Goal: Task Accomplishment & Management: Complete application form

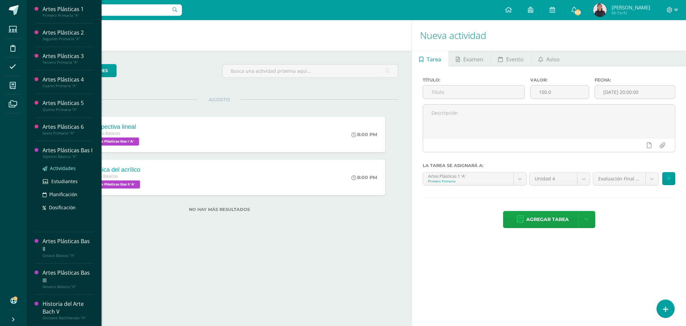
click at [61, 170] on span "Actividades" at bounding box center [63, 168] width 26 height 6
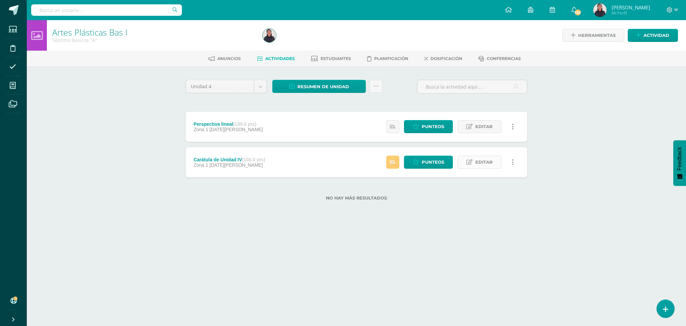
click at [479, 162] on span "Editar" at bounding box center [484, 162] width 17 height 12
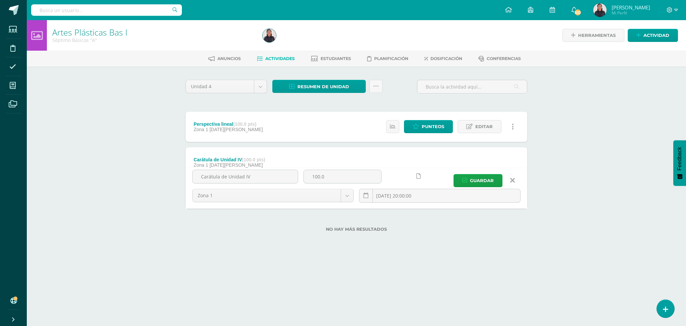
click at [479, 162] on form "Carátula de Unidad IV (100.0 pts) Zona 1 05 de Agosto Estatus de Actividad: 1 E…" at bounding box center [357, 177] width 342 height 61
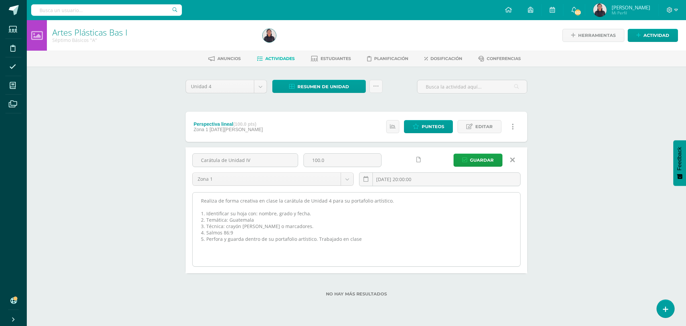
drag, startPoint x: 366, startPoint y: 244, endPoint x: 193, endPoint y: 199, distance: 178.4
click at [193, 199] on textarea "Realiza de forma creativa en clase la carátula de Unidad 4 para su portafolio a…" at bounding box center [357, 229] width 328 height 74
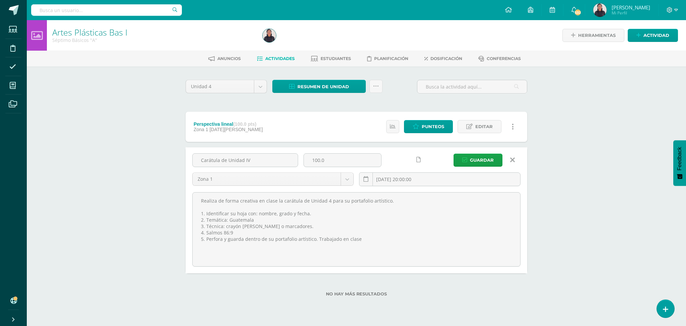
click at [512, 161] on icon at bounding box center [512, 159] width 5 height 7
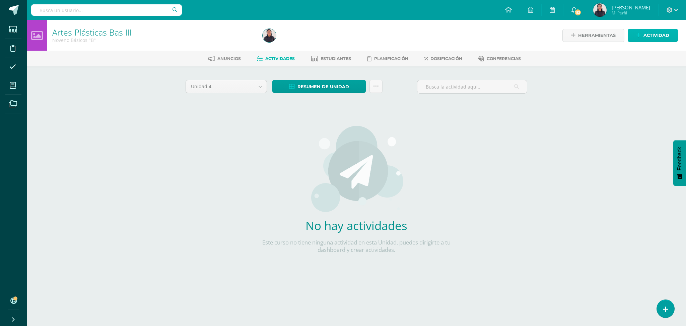
click at [644, 32] on span "Actividad" at bounding box center [657, 35] width 26 height 12
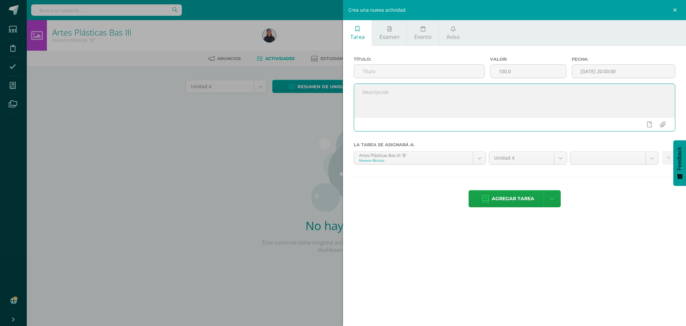
click at [424, 100] on textarea at bounding box center [514, 101] width 321 height 34
paste textarea "Realiza de forma creativa en clase la carátula de Unidad 4 para su portafolio a…"
type textarea "Realiza de forma creativa en clase la carátula de Unidad 4 para su portafolio a…"
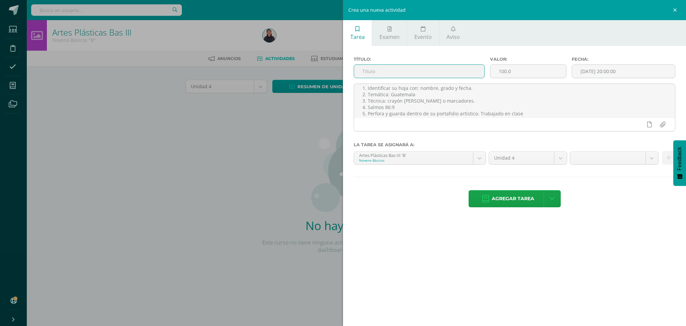
click at [373, 71] on input "text" at bounding box center [419, 71] width 130 height 13
type input "Carátula de unidad 4"
click at [602, 71] on input "[DATE] 20:00:00" at bounding box center [623, 71] width 103 height 13
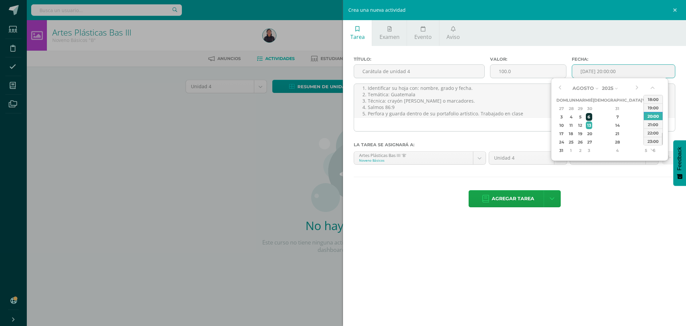
click at [592, 116] on div "6" at bounding box center [589, 117] width 6 height 8
type input "2025-08-06 20:00"
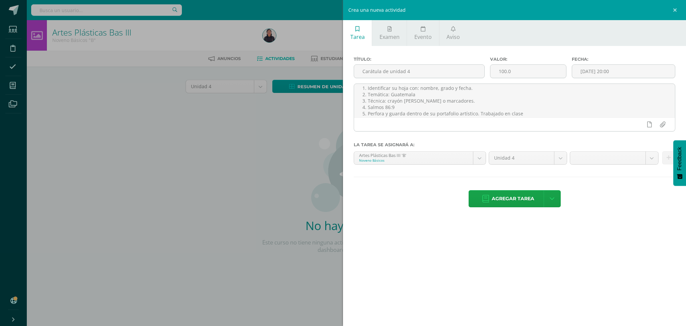
click at [640, 50] on div "Título: Carátula de unidad 4 Valor: 100.0 Fecha: 2025-08-06 20:00 Realiza de fo…" at bounding box center [514, 132] width 343 height 173
click at [652, 156] on body "Estudiantes Disciplina Asistencia Mis cursos Archivos Soporte Ayuda Reportar un…" at bounding box center [343, 144] width 686 height 288
click at [522, 114] on body "Estudiantes Disciplina Asistencia Mis cursos Archivos Soporte Ayuda Reportar un…" at bounding box center [343, 144] width 686 height 288
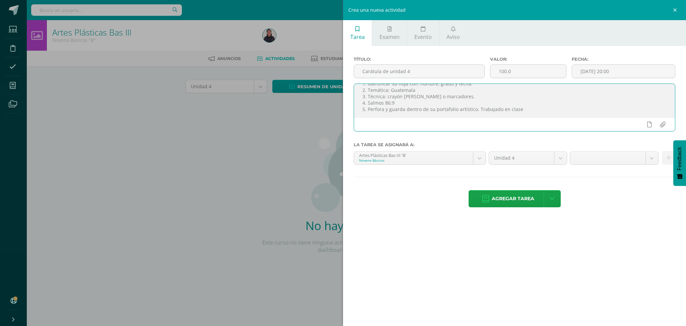
scroll to position [0, 0]
drag, startPoint x: 522, startPoint y: 114, endPoint x: 342, endPoint y: 77, distance: 184.3
click at [342, 77] on div "Crea una nueva actividad Tarea Examen Evento Aviso Título: Carátula de unidad 4…" at bounding box center [343, 163] width 686 height 326
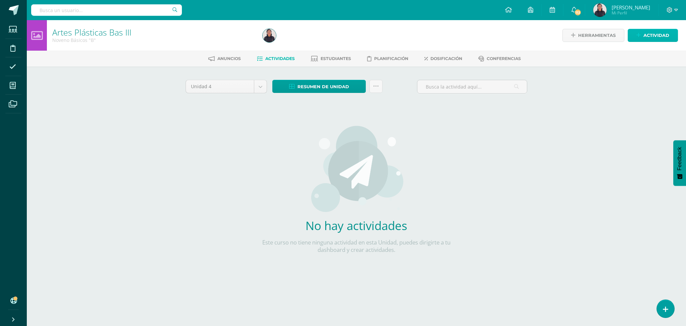
click at [649, 36] on span "Actividad" at bounding box center [657, 35] width 26 height 12
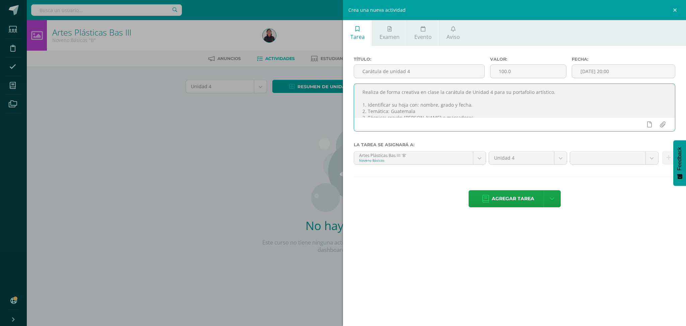
drag, startPoint x: 361, startPoint y: 90, endPoint x: 495, endPoint y: 133, distance: 140.2
drag, startPoint x: 495, startPoint y: 133, endPoint x: 250, endPoint y: 176, distance: 248.8
click at [250, 176] on div "Crea una nueva actividad Tarea Examen Evento Aviso Título: Carátula de unidad 4…" at bounding box center [343, 163] width 686 height 326
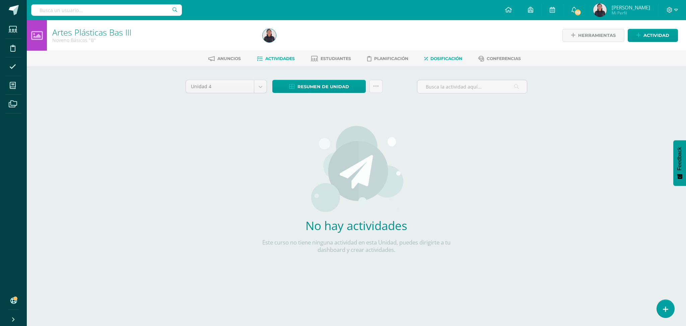
click at [440, 55] on link "Dosificación" at bounding box center [444, 58] width 38 height 11
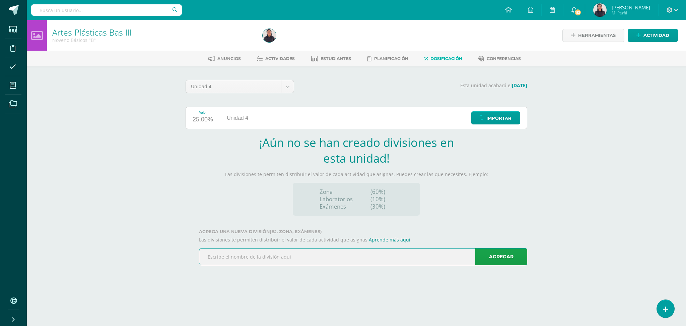
click at [207, 262] on input "text" at bounding box center [363, 256] width 328 height 16
type input "Zona 1"
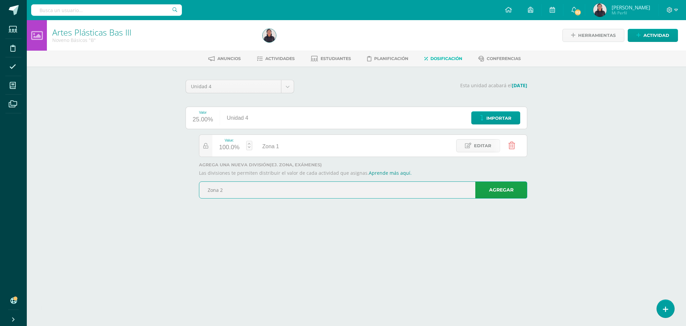
type input "Zona 2"
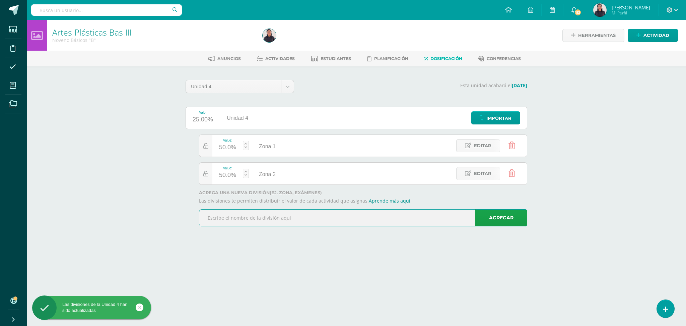
type input "P"
type input "Examen / proyecto"
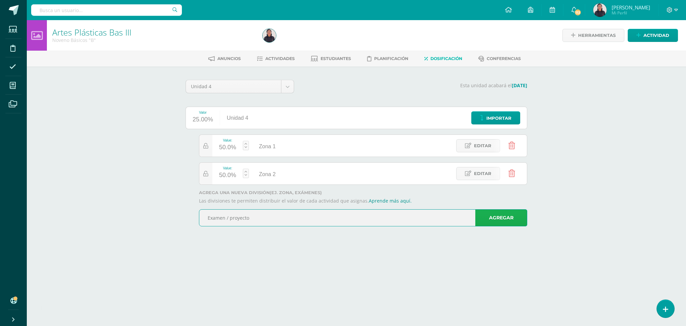
click at [494, 221] on link "Agregar" at bounding box center [502, 217] width 52 height 17
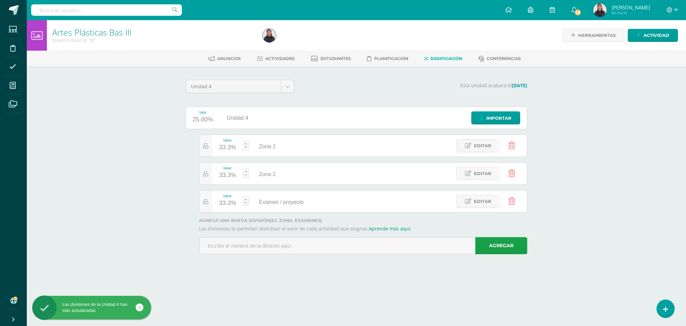
click at [225, 203] on div "33.3%" at bounding box center [227, 203] width 17 height 11
type input "20"
click at [585, 180] on div "Artes Plásticas Bas III Noveno Básicos "B" Herramientas Detalle de asistencias …" at bounding box center [357, 146] width 660 height 253
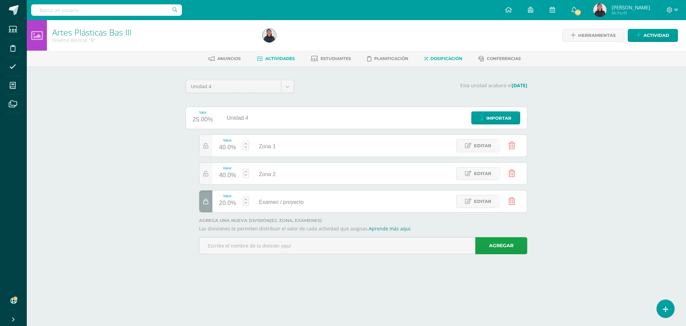
click at [281, 60] on span "Actividades" at bounding box center [279, 58] width 29 height 5
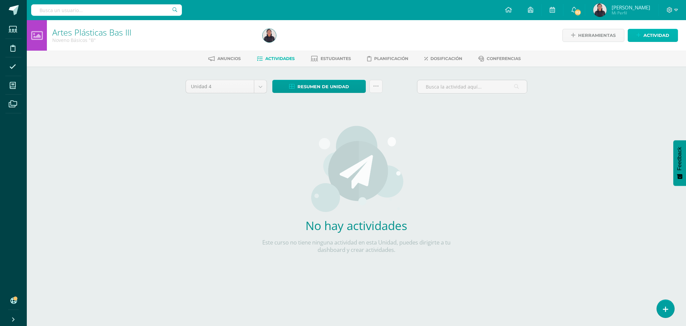
click at [648, 36] on span "Actividad" at bounding box center [657, 35] width 26 height 12
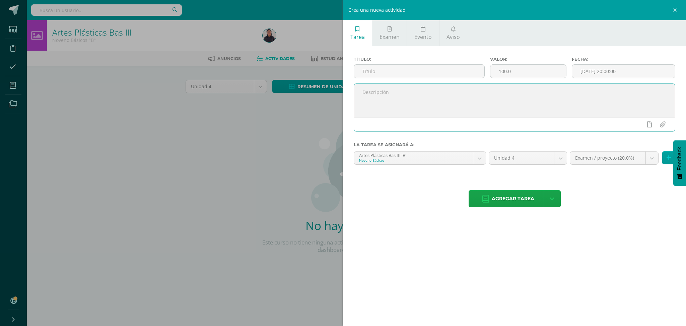
click at [437, 106] on textarea at bounding box center [514, 101] width 321 height 34
paste textarea "Realiza de forma creativa en clase la carátula de Unidad 4 para su portafolio a…"
type textarea "Realiza de forma creativa en clase la carátula de Unidad 4 para su portafolio a…"
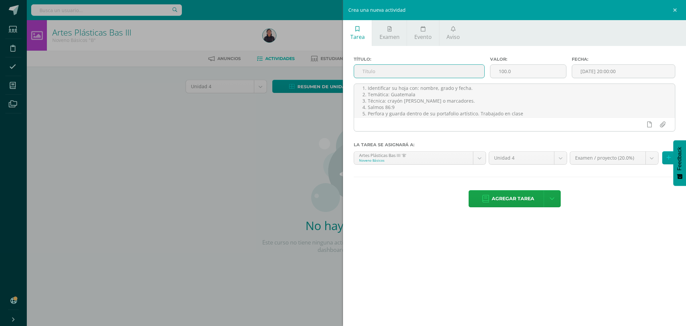
click at [391, 75] on input "text" at bounding box center [419, 71] width 130 height 13
type input "Carátula de Unidad 4"
click at [598, 71] on input "[DATE] 20:00:00" at bounding box center [623, 71] width 103 height 13
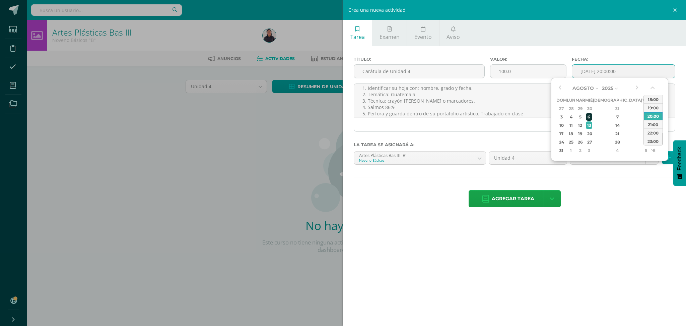
click at [592, 114] on div "6" at bounding box center [589, 117] width 6 height 8
type input "2025-08-06 20:00"
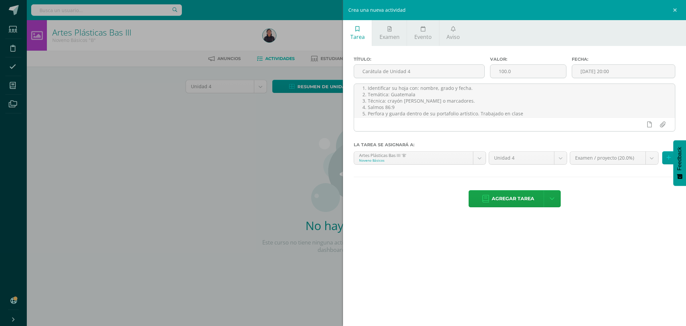
click at [620, 58] on label "Fecha:" at bounding box center [624, 59] width 104 height 5
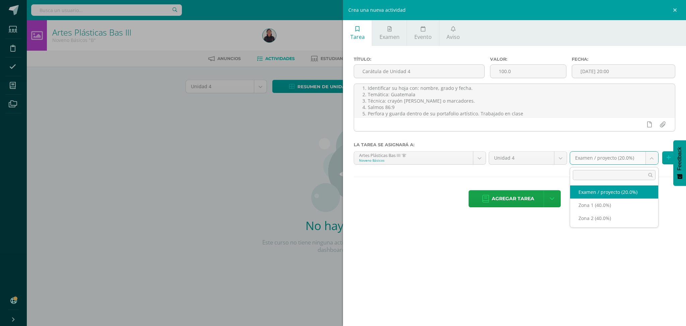
click at [651, 157] on body "Estudiantes Disciplina Asistencia Mis cursos Archivos Soporte Ayuda Reportar un…" at bounding box center [343, 144] width 686 height 288
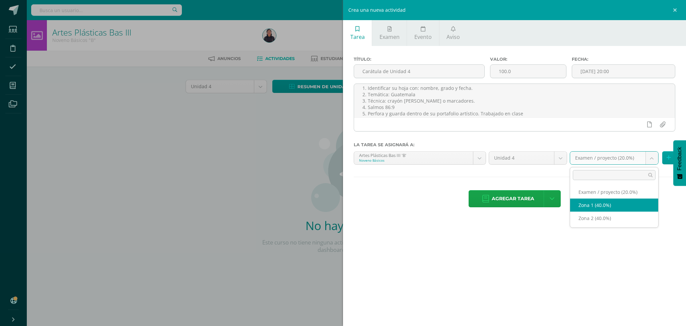
select select "31161"
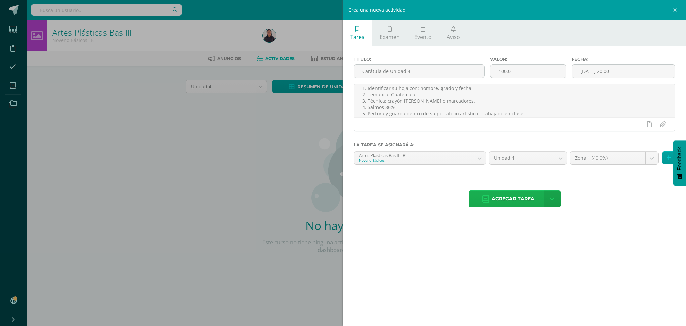
click at [500, 198] on span "Agregar tarea" at bounding box center [513, 198] width 43 height 16
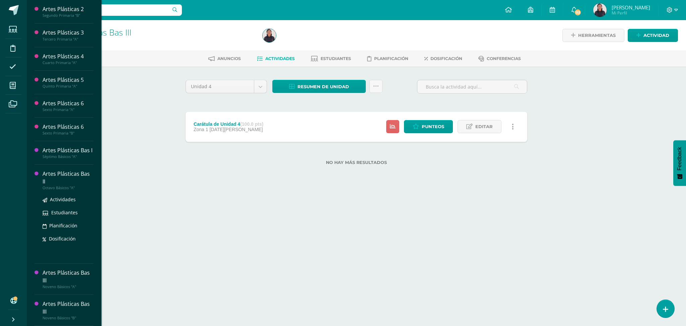
scroll to position [78, 0]
click at [53, 230] on span "Actividades" at bounding box center [63, 231] width 26 height 6
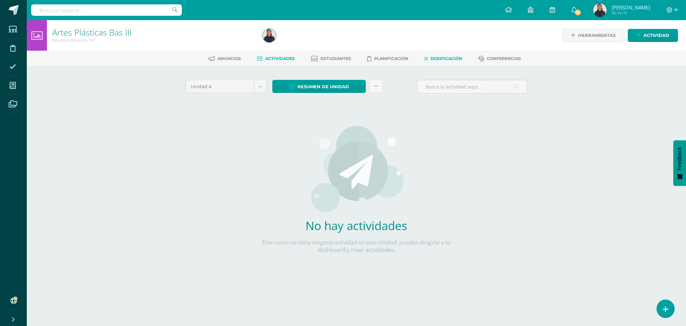
click at [441, 59] on span "Dosificación" at bounding box center [447, 58] width 32 height 5
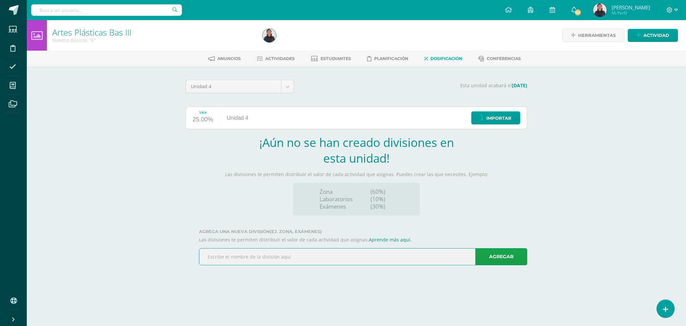
click at [237, 256] on input "text" at bounding box center [363, 256] width 328 height 16
type input "Zona 1"
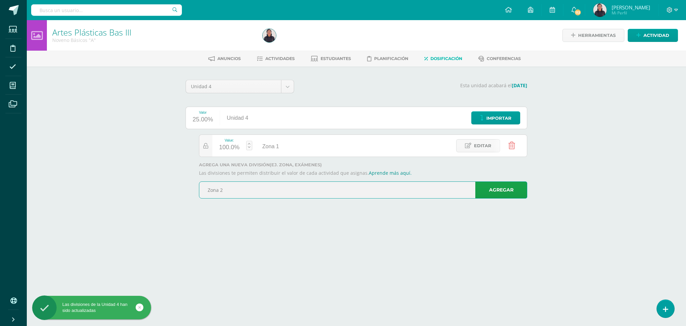
type input "Zona 2"
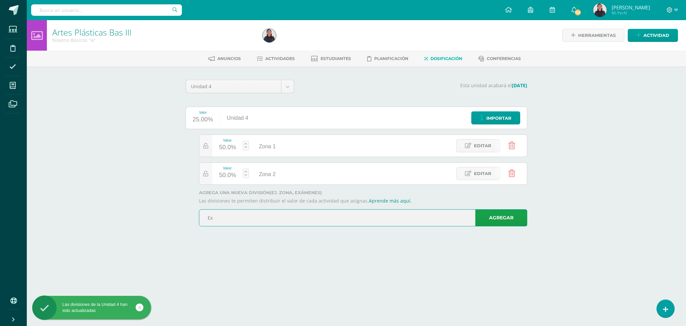
type input "Examen / proyecto"
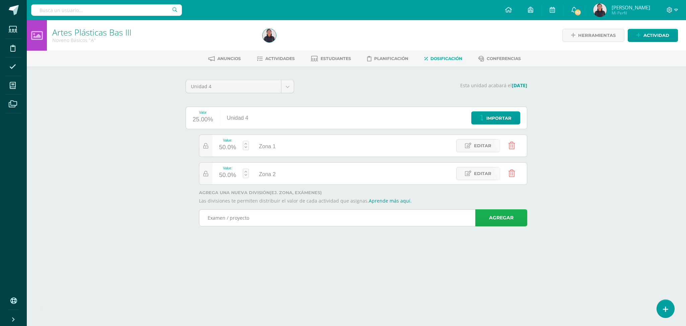
click at [489, 218] on link "Agregar" at bounding box center [502, 217] width 52 height 17
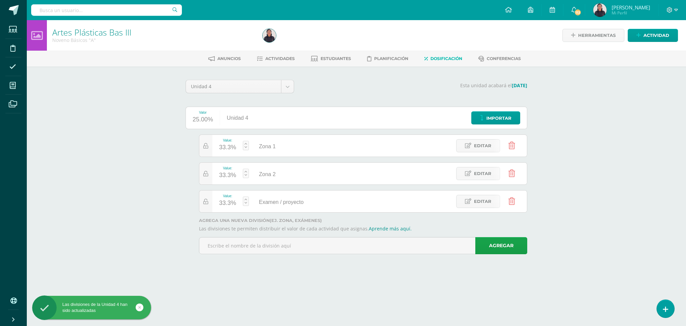
click at [226, 207] on div "33.3%" at bounding box center [227, 203] width 17 height 11
type input "20"
click at [126, 175] on div "Artes Plásticas Bas III Noveno Básicos "A" Herramientas Detalle de asistencias …" at bounding box center [357, 146] width 660 height 253
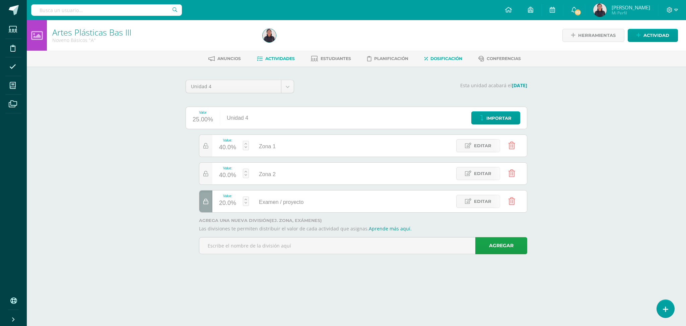
click at [281, 56] on span "Actividades" at bounding box center [279, 58] width 29 height 5
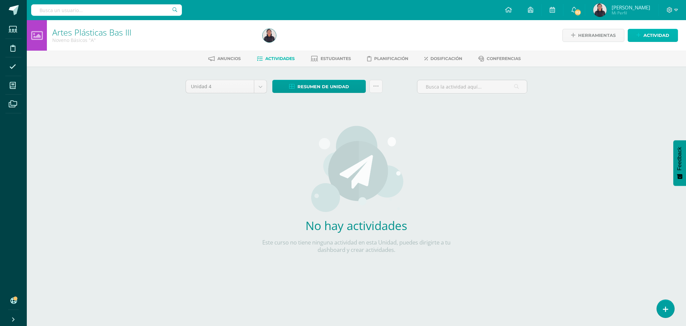
click at [657, 33] on span "Actividad" at bounding box center [657, 35] width 26 height 12
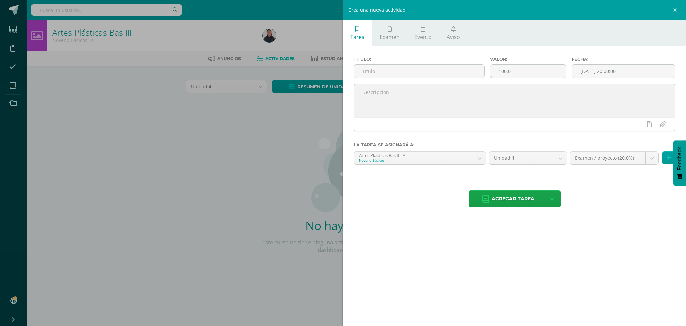
click at [414, 107] on textarea at bounding box center [514, 101] width 321 height 34
paste textarea "Realiza de forma creativa en clase la carátula de Unidad 4 para su portafolio a…"
type textarea "Realiza de forma creativa en clase la carátula de Unidad 4 para su portafolio a…"
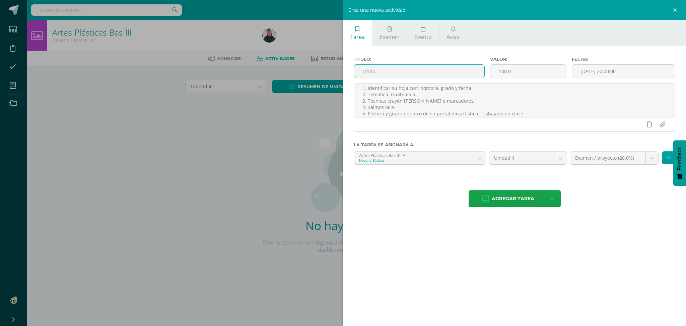
click at [411, 74] on input "text" at bounding box center [419, 71] width 130 height 13
type input "Carátula de unidad 4"
click at [601, 72] on input "[DATE] 20:00:00" at bounding box center [623, 71] width 103 height 13
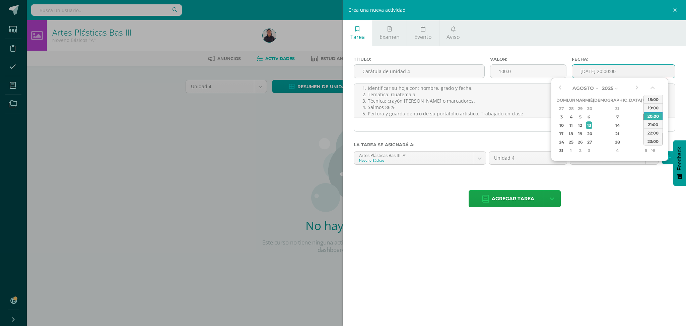
click at [643, 114] on div "8" at bounding box center [646, 117] width 6 height 8
click at [610, 122] on div "14" at bounding box center [618, 125] width 40 height 8
type input "2025-08-14 20:00"
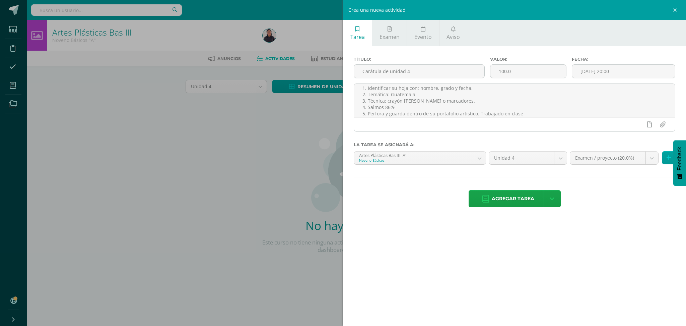
click at [617, 56] on div "Título: Carátula de unidad 4 Valor: 100.0 Fecha: 2025-08-14 20:00 Realiza de fo…" at bounding box center [514, 132] width 343 height 173
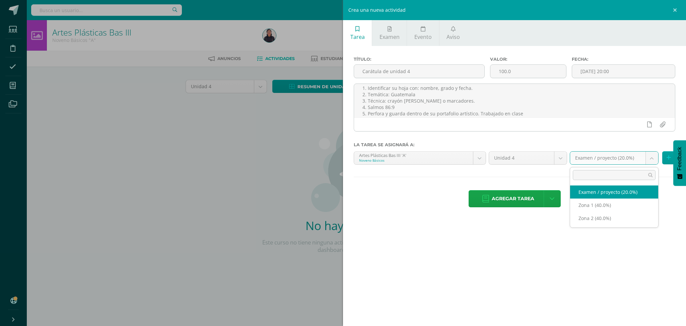
click at [651, 158] on body "Estudiantes Disciplina Asistencia Mis cursos Archivos Soporte Ayuda Reportar un…" at bounding box center [343, 144] width 686 height 288
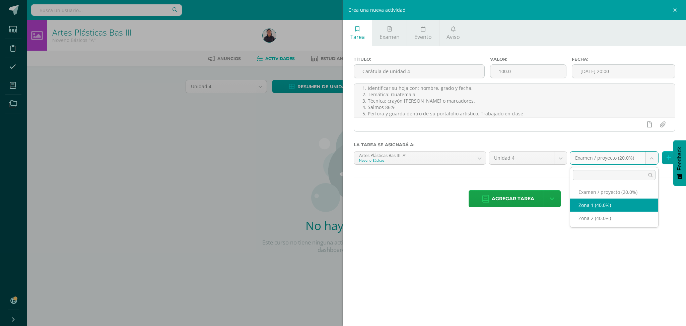
select select "31165"
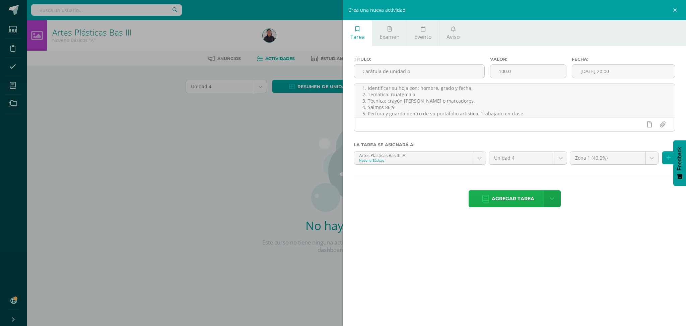
click at [498, 200] on span "Agregar tarea" at bounding box center [513, 198] width 43 height 16
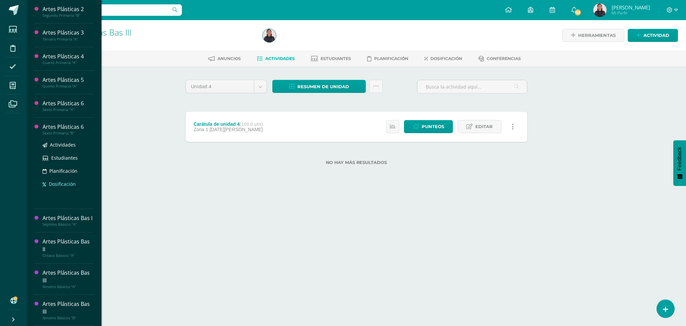
scroll to position [78, 0]
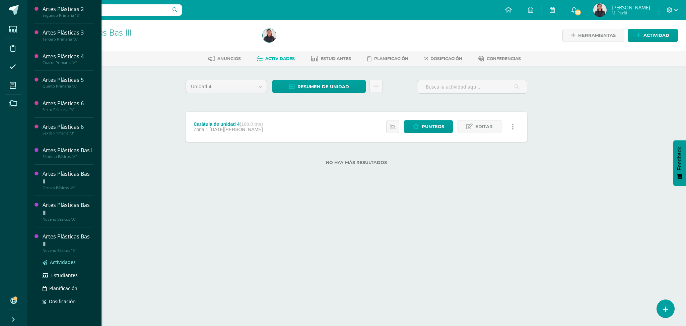
click at [60, 261] on span "Actividades" at bounding box center [63, 262] width 26 height 6
